Goal: Information Seeking & Learning: Learn about a topic

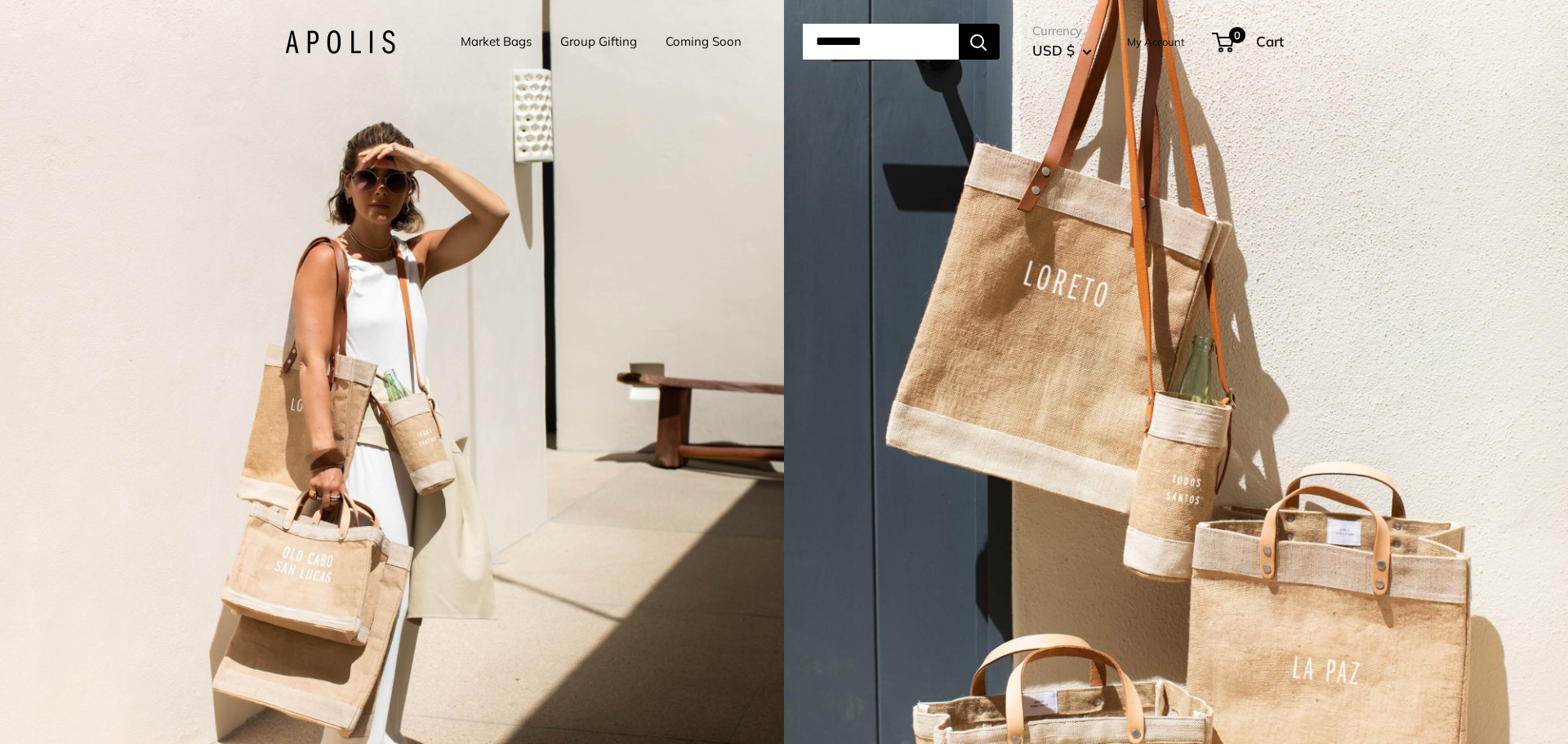
click at [490, 37] on link "Market Bags" at bounding box center [496, 42] width 71 height 23
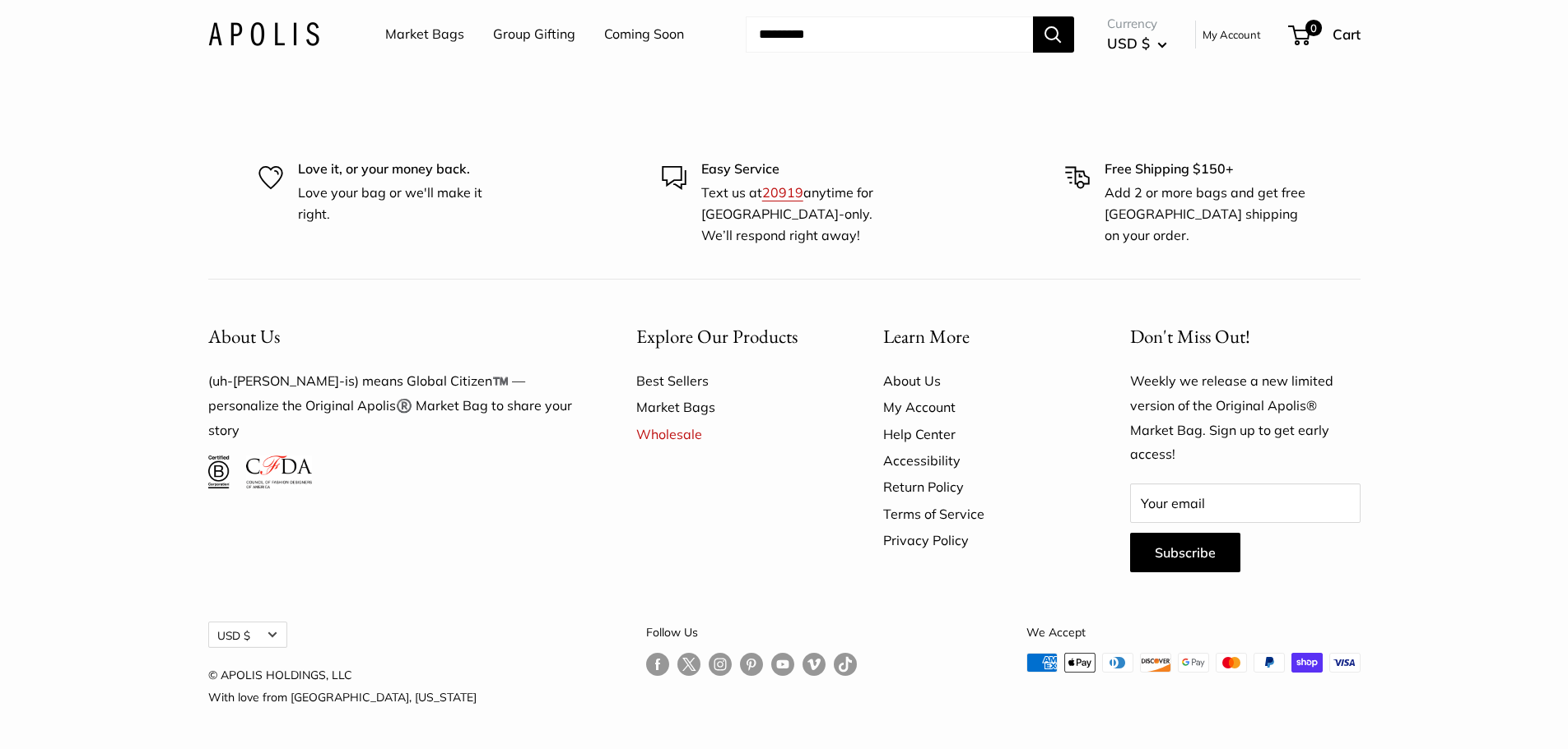
scroll to position [5110, 0]
click at [917, 376] on link "About Us" at bounding box center [977, 381] width 190 height 26
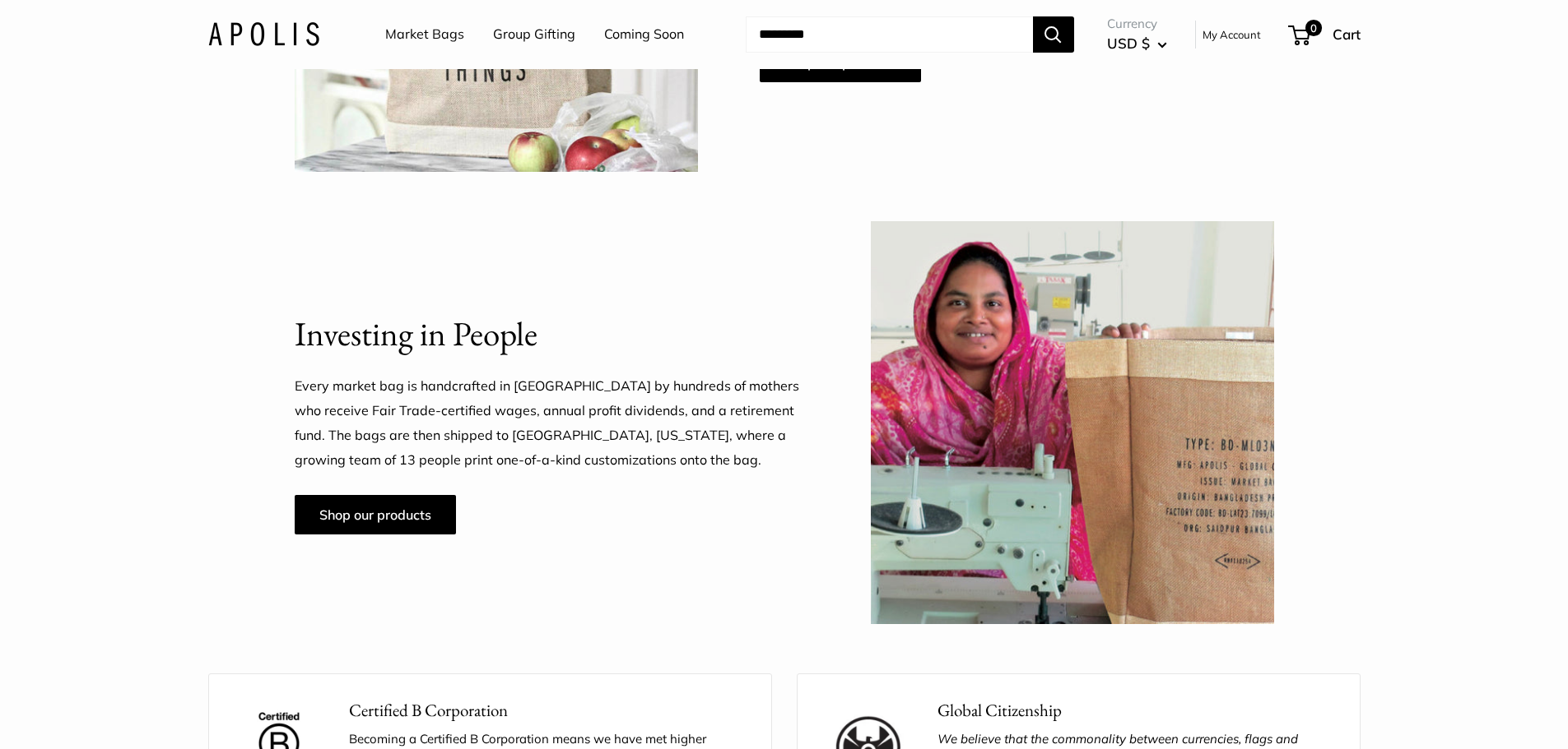
scroll to position [1152, 0]
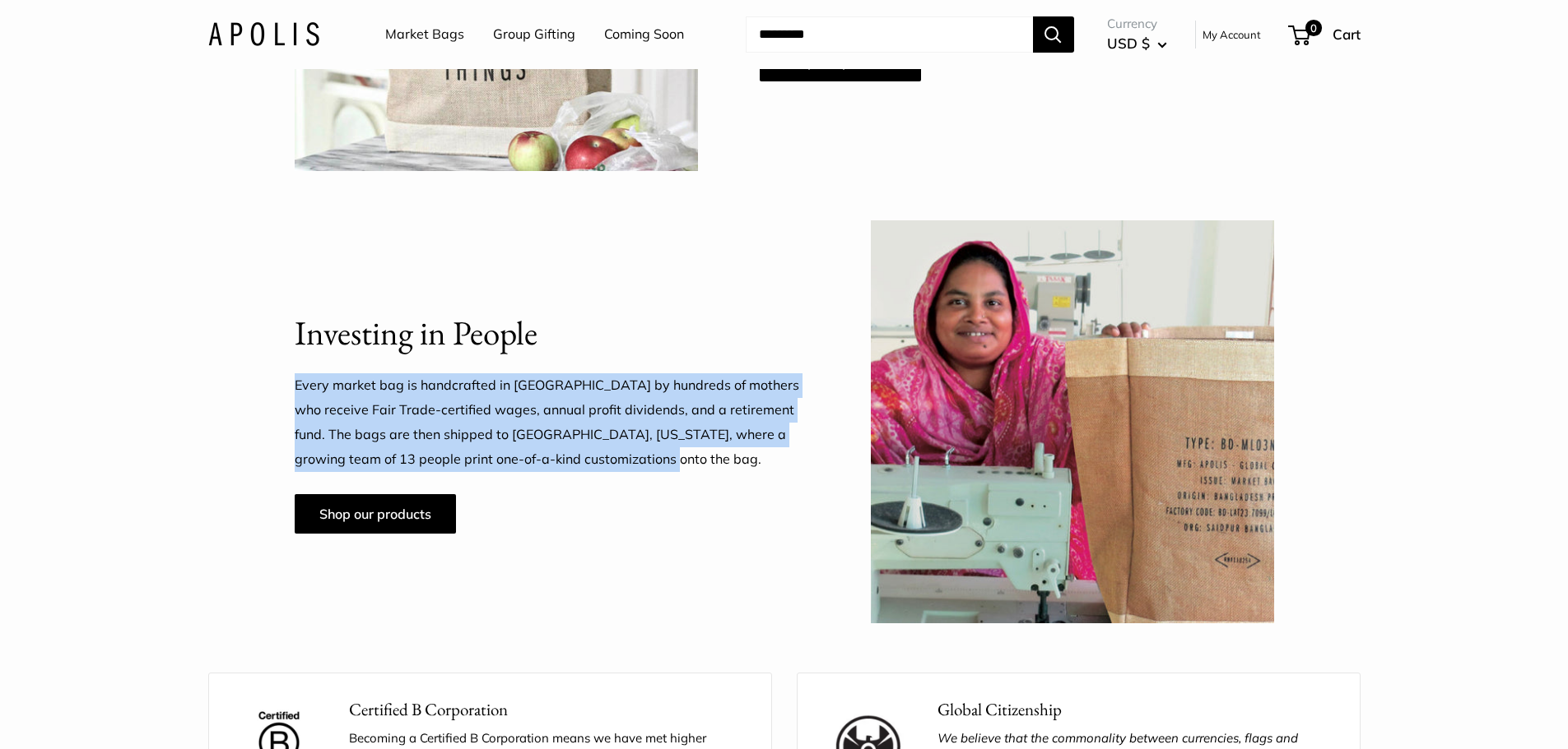
drag, startPoint x: 294, startPoint y: 384, endPoint x: 668, endPoint y: 459, distance: 381.4
click at [668, 459] on p "Every market bag is handcrafted in Bangladesh by hundreds of mothers who receiv…" at bounding box center [552, 423] width 514 height 99
copy p "Every market bag is handcrafted in Bangladesh by hundreds of mothers who receiv…"
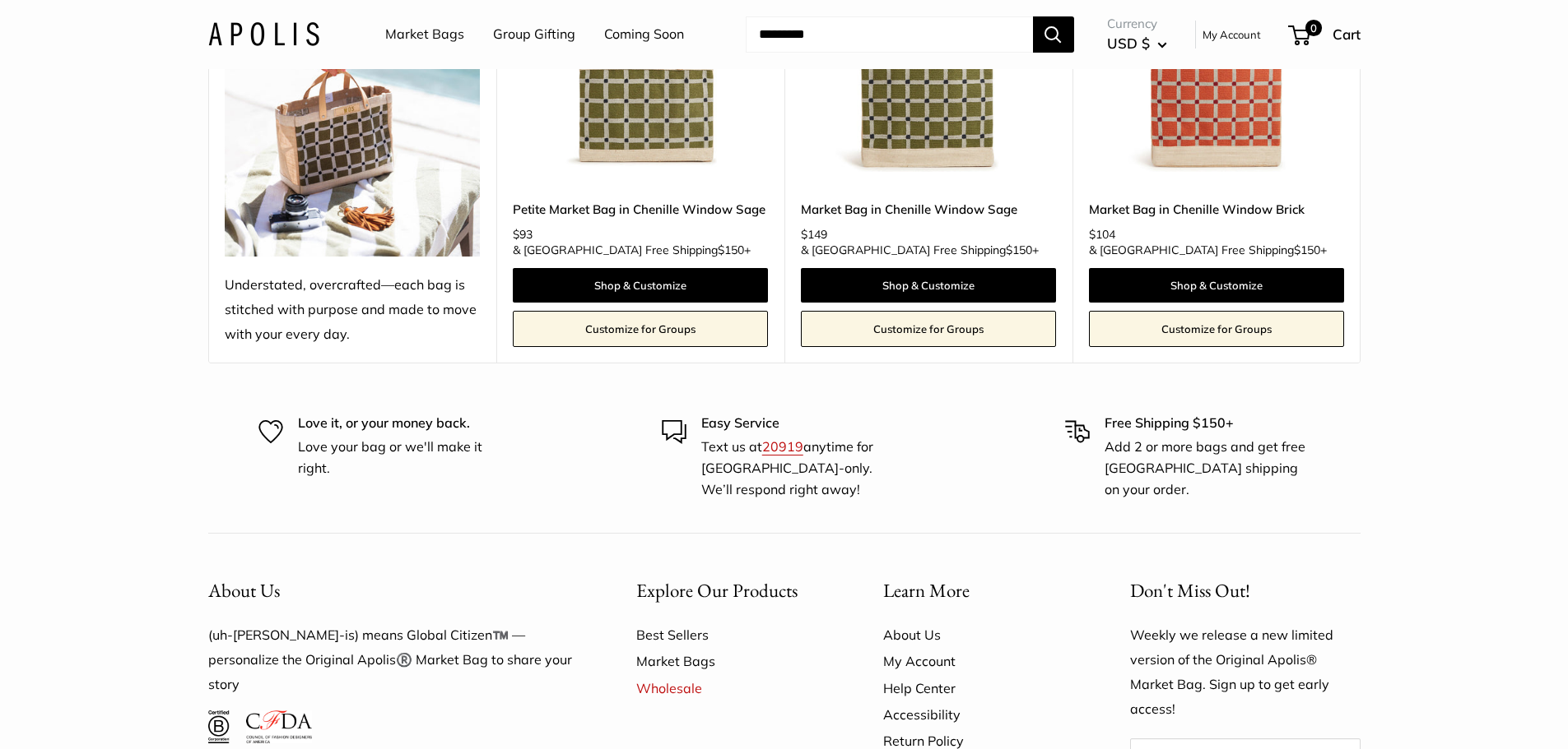
scroll to position [4525, 0]
